Goal: Find specific fact: Find specific page/section

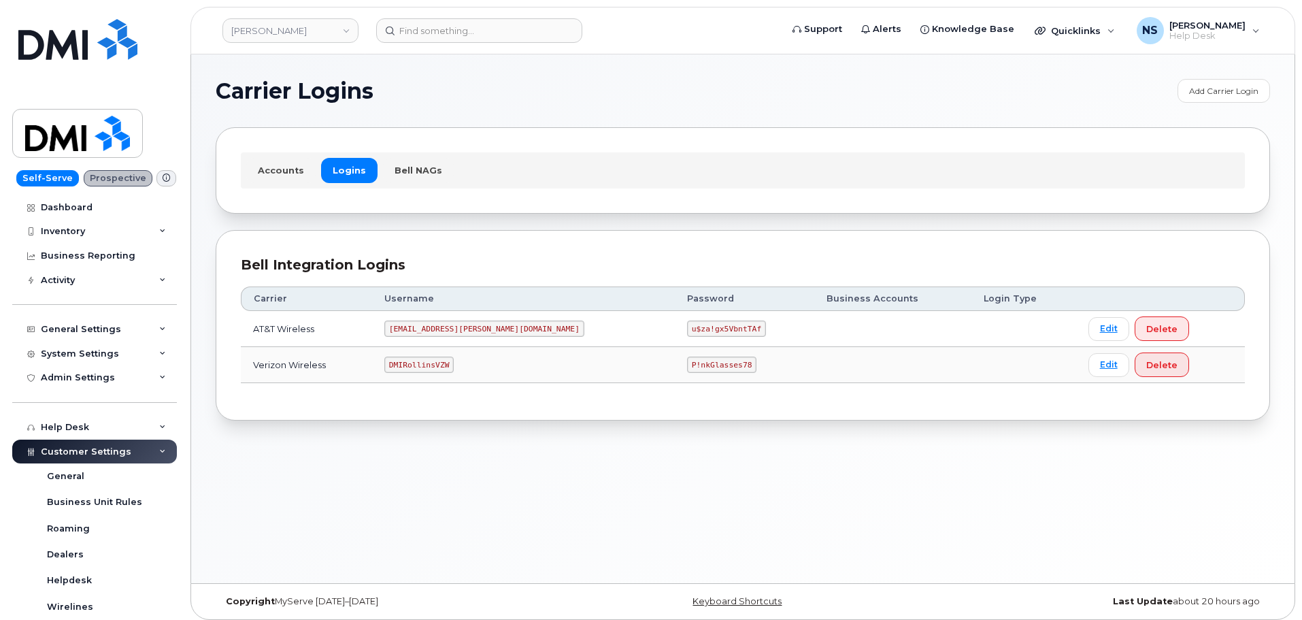
click at [446, 335] on code "[EMAIL_ADDRESS][PERSON_NAME][DOMAIN_NAME]" at bounding box center [484, 328] width 200 height 16
click at [447, 334] on code "[EMAIL_ADDRESS][PERSON_NAME][DOMAIN_NAME]" at bounding box center [484, 328] width 200 height 16
click at [448, 326] on code "[EMAIL_ADDRESS][PERSON_NAME][DOMAIN_NAME]" at bounding box center [484, 328] width 200 height 16
click at [448, 333] on code "[EMAIL_ADDRESS][PERSON_NAME][DOMAIN_NAME]" at bounding box center [484, 328] width 200 height 16
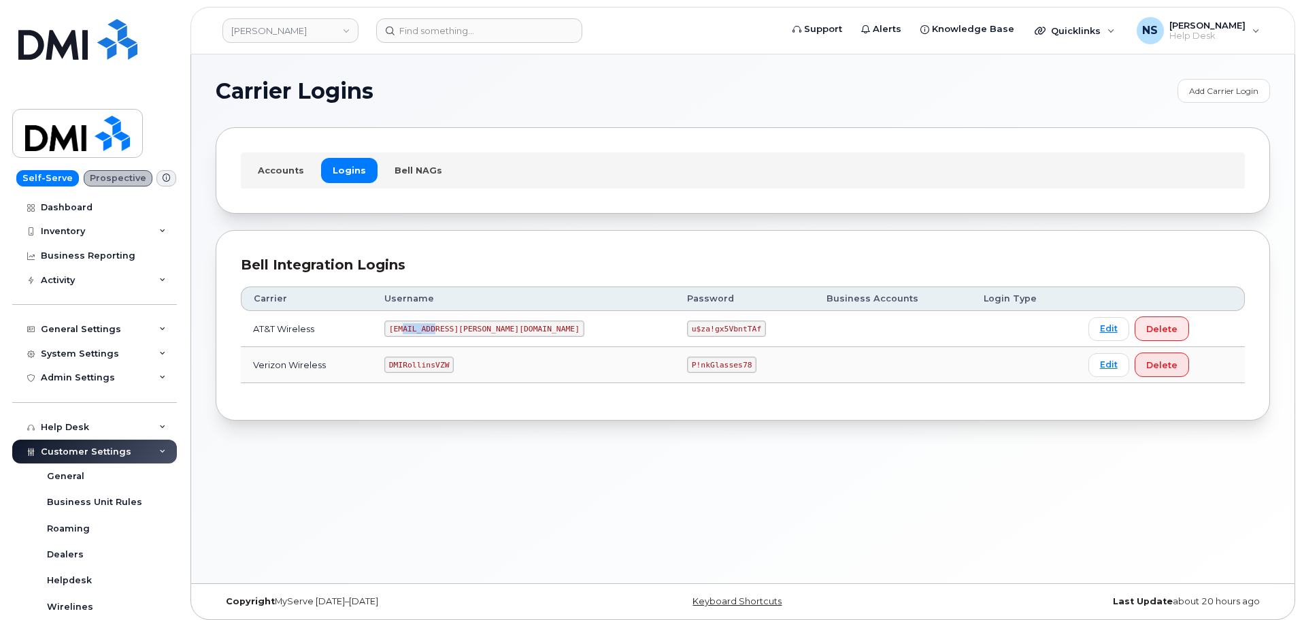
click at [451, 335] on code "[EMAIL_ADDRESS][PERSON_NAME][DOMAIN_NAME]" at bounding box center [484, 328] width 200 height 16
click at [454, 335] on code "[EMAIL_ADDRESS][PERSON_NAME][DOMAIN_NAME]" at bounding box center [484, 328] width 200 height 16
click at [452, 326] on code "[EMAIL_ADDRESS][PERSON_NAME][DOMAIN_NAME]" at bounding box center [484, 328] width 200 height 16
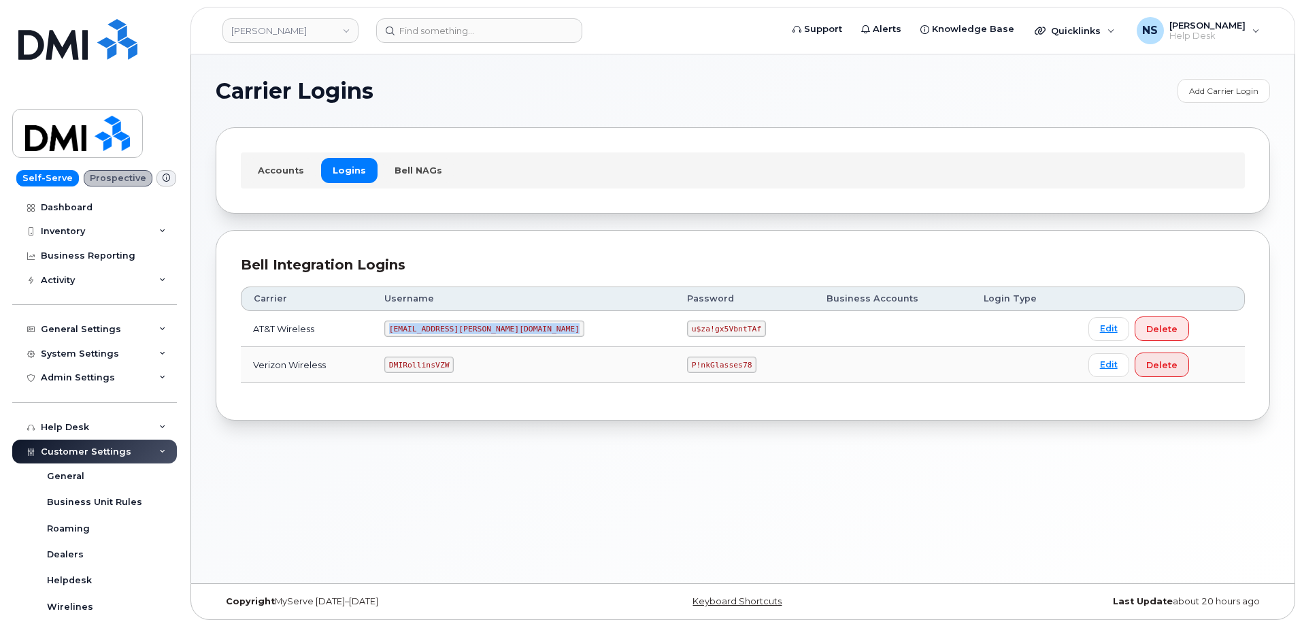
click at [453, 331] on code "[EMAIL_ADDRESS][PERSON_NAME][DOMAIN_NAME]" at bounding box center [484, 328] width 200 height 16
copy code "[EMAIL_ADDRESS][PERSON_NAME][DOMAIN_NAME]"
click at [687, 331] on code "u$za!gx5VbntTAf" at bounding box center [726, 328] width 79 height 16
click at [687, 330] on code "u$za!gx5VbntTAf" at bounding box center [726, 328] width 79 height 16
click at [687, 329] on code "u$za!gx5VbntTAf" at bounding box center [726, 328] width 79 height 16
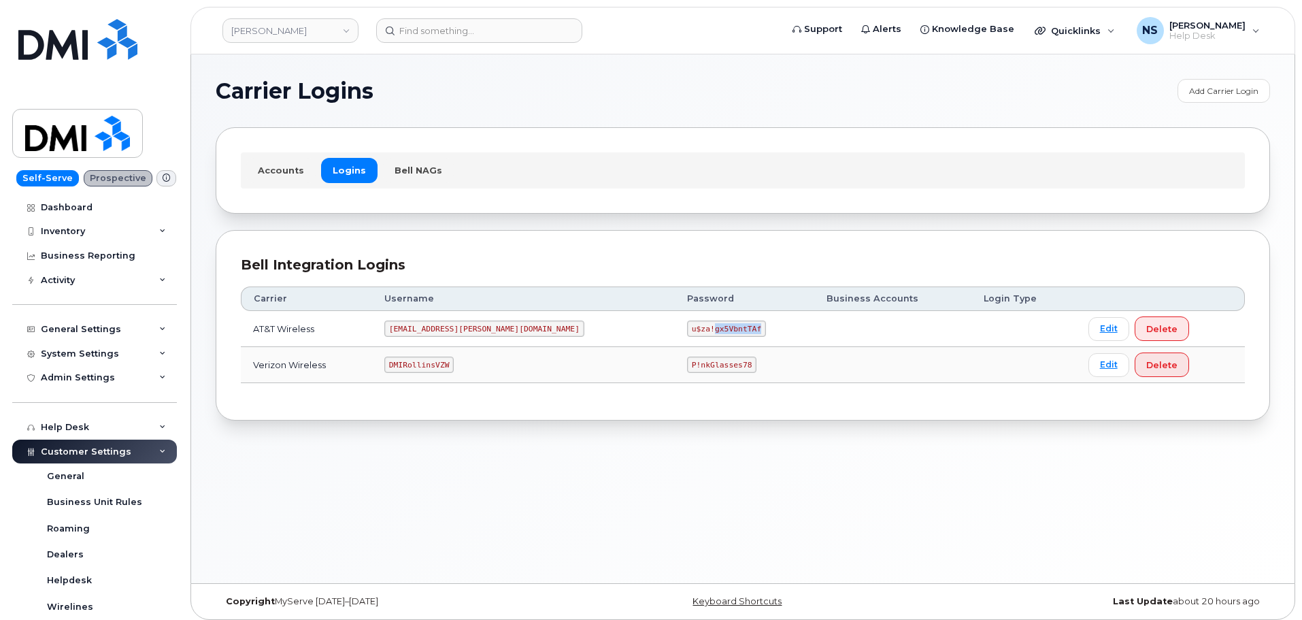
click at [687, 328] on code "u$za!gx5VbntTAf" at bounding box center [726, 328] width 79 height 16
click at [687, 326] on code "u$za!gx5VbntTAf" at bounding box center [726, 328] width 79 height 16
click at [687, 328] on code "u$za!gx5VbntTAf" at bounding box center [726, 328] width 79 height 16
click at [687, 326] on code "u$za!gx5VbntTAf" at bounding box center [726, 328] width 79 height 16
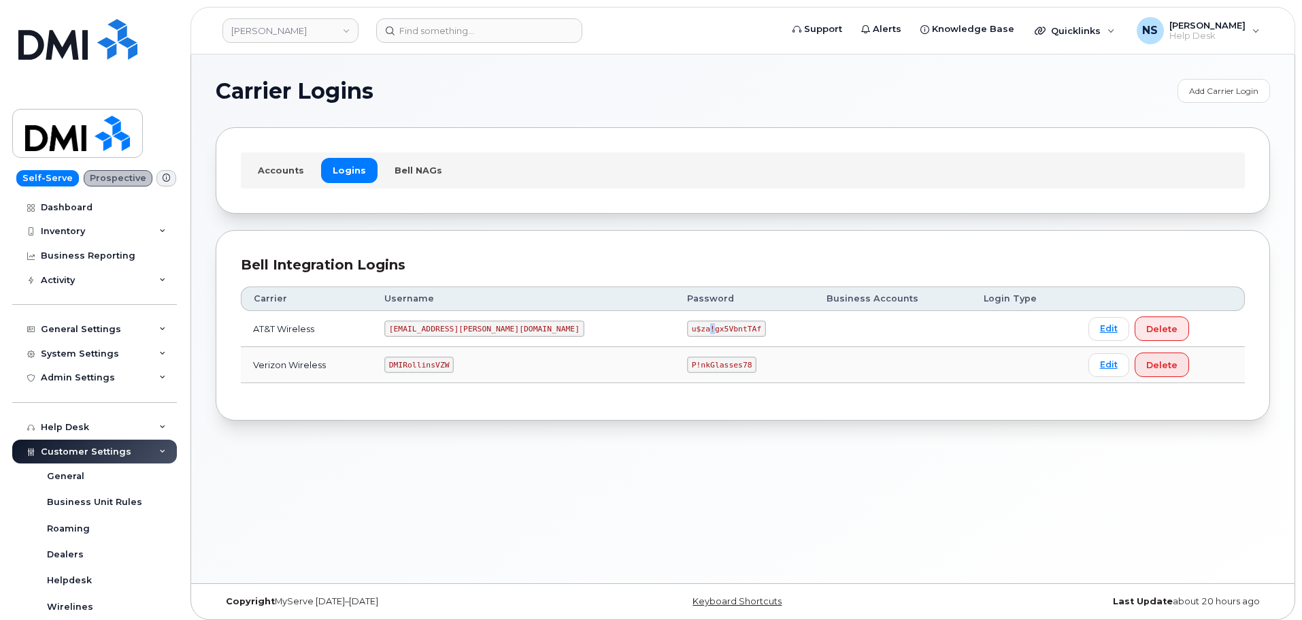
click at [687, 325] on code "u$za!gx5VbntTAf" at bounding box center [726, 328] width 79 height 16
click at [675, 336] on td "u$za!gx5VbntTAf" at bounding box center [744, 329] width 139 height 36
click at [687, 335] on code "u$za!gx5VbntTAf" at bounding box center [726, 328] width 79 height 16
click at [687, 334] on code "u$za!gx5VbntTAf" at bounding box center [726, 328] width 79 height 16
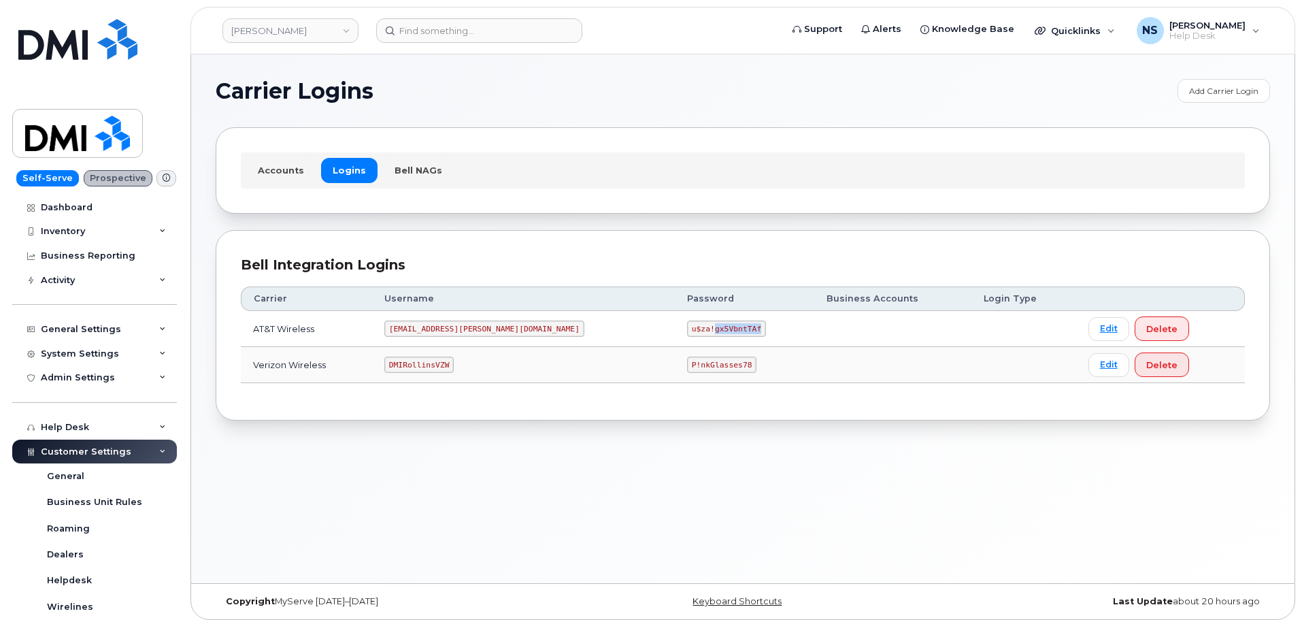
click at [687, 333] on code "u$za!gx5VbntTAf" at bounding box center [726, 328] width 79 height 16
click at [687, 328] on code "u$za!gx5VbntTAf" at bounding box center [726, 328] width 79 height 16
click at [687, 326] on code "u$za!gx5VbntTAf" at bounding box center [726, 328] width 79 height 16
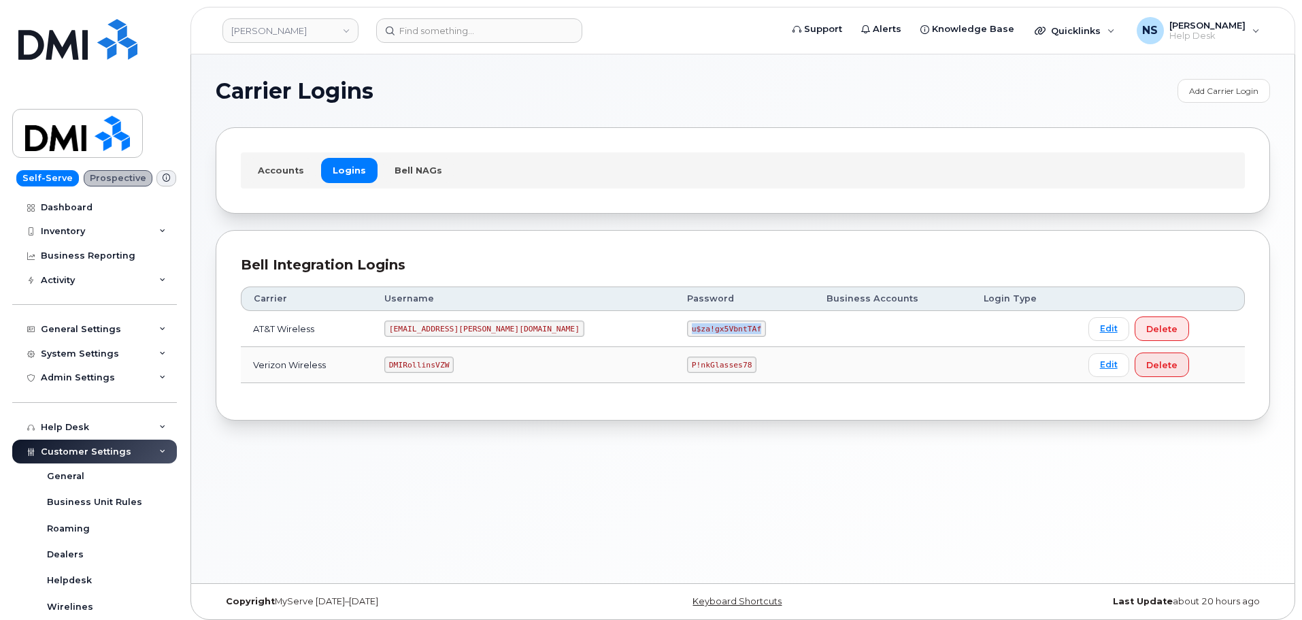
copy code "u$za!gx5VbntTAf"
click at [447, 358] on code "DMIRollinsVZW" at bounding box center [418, 364] width 69 height 16
copy code "DMIRollinsVZW"
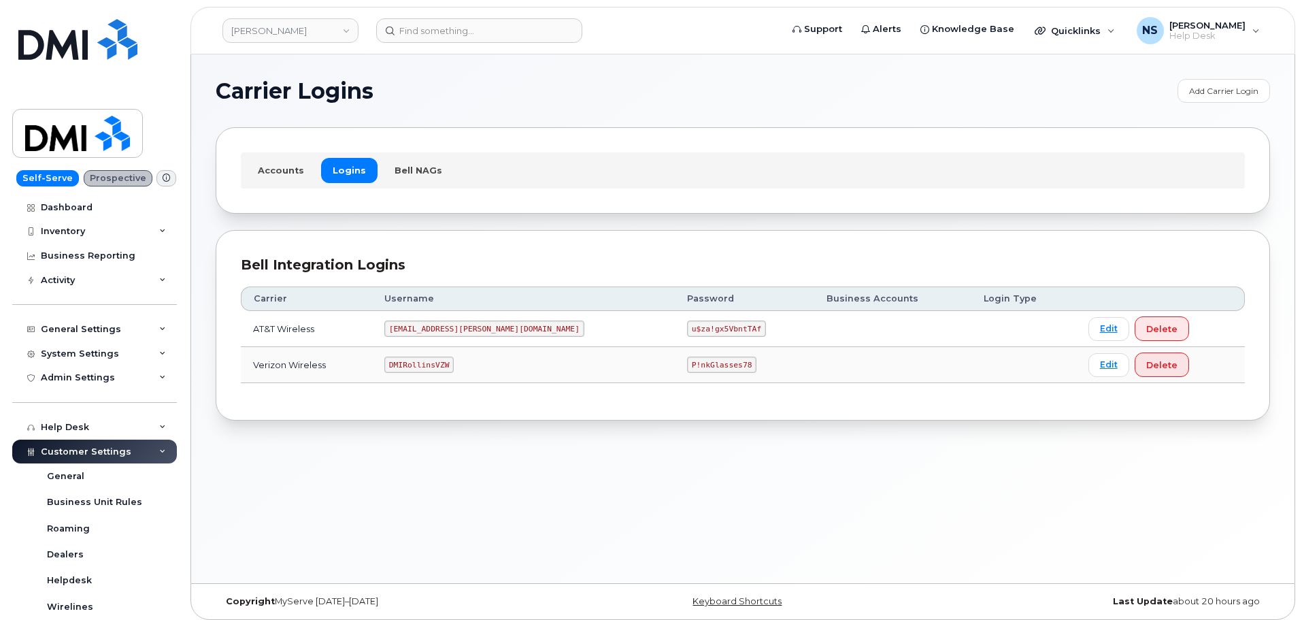
click at [675, 341] on td "u$za!gx5VbntTAf" at bounding box center [744, 329] width 139 height 36
click at [687, 369] on code "P!nkGlasses78" at bounding box center [721, 364] width 69 height 16
drag, startPoint x: 648, startPoint y: 369, endPoint x: 652, endPoint y: 347, distance: 22.1
click at [687, 369] on code "P!nkGlasses78" at bounding box center [721, 364] width 69 height 16
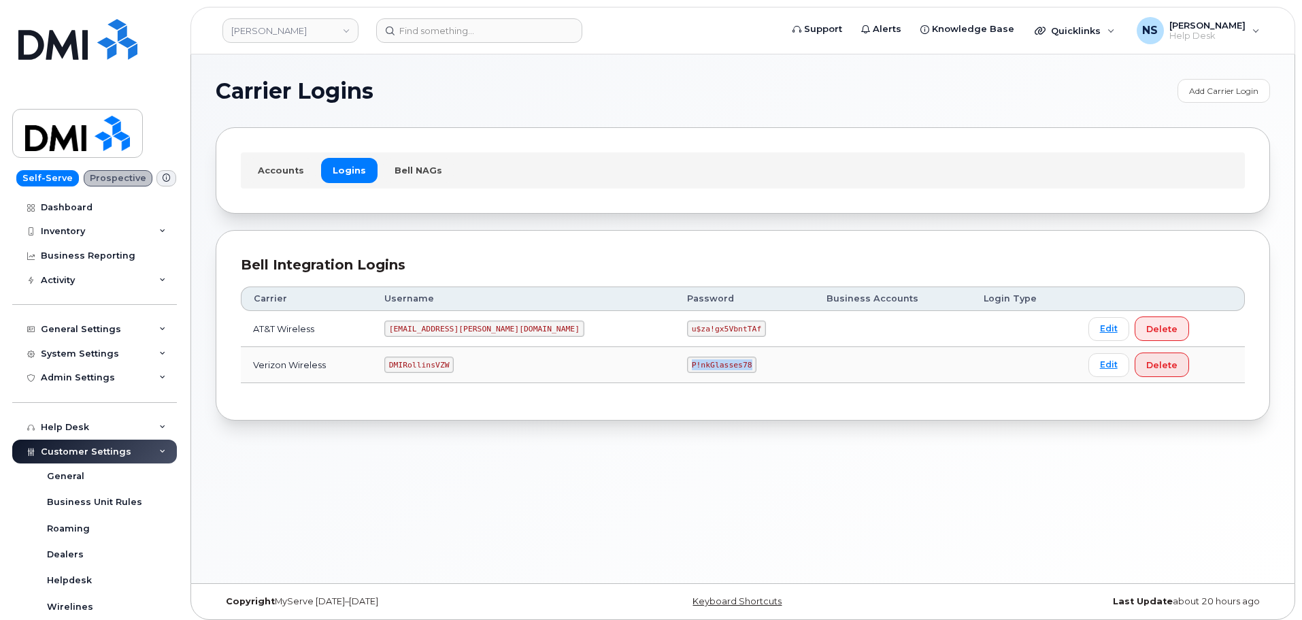
copy code "P!nkGlasses78"
